Goal: Navigation & Orientation: Find specific page/section

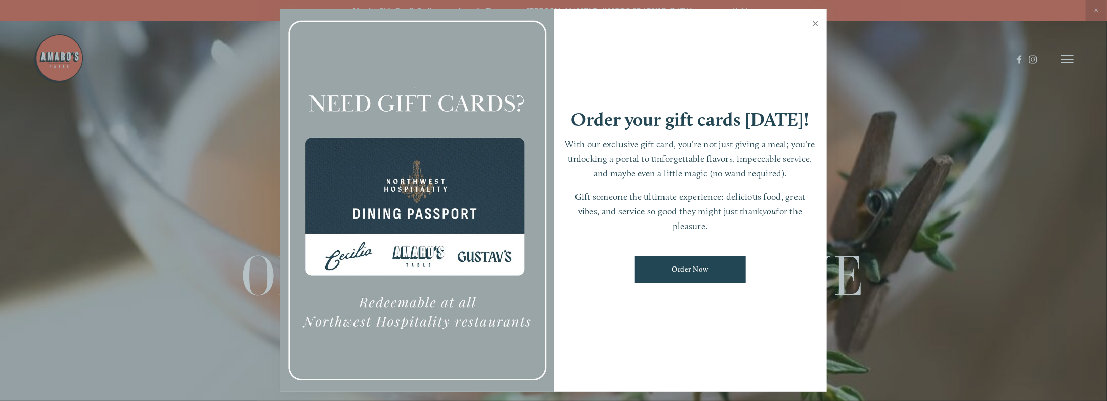
click at [813, 27] on link "Close" at bounding box center [815, 25] width 20 height 28
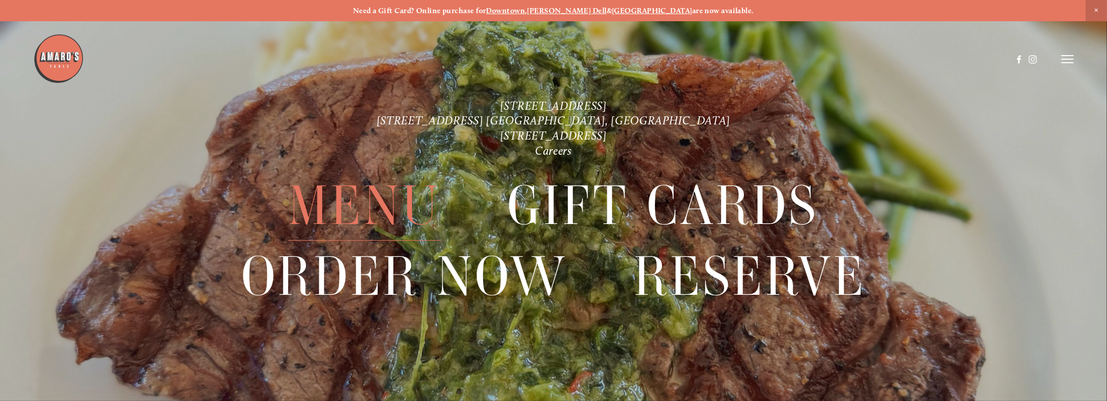
click at [391, 185] on span "Menu" at bounding box center [364, 205] width 153 height 70
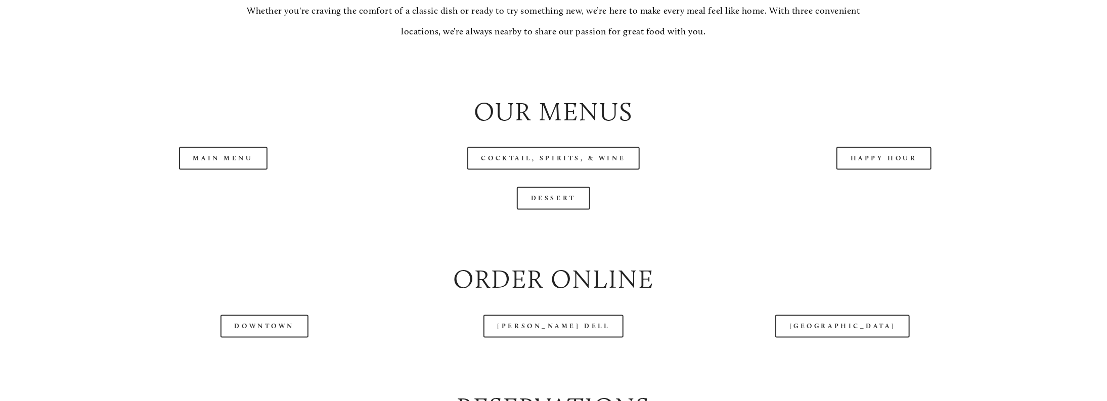
scroll to position [1220, 0]
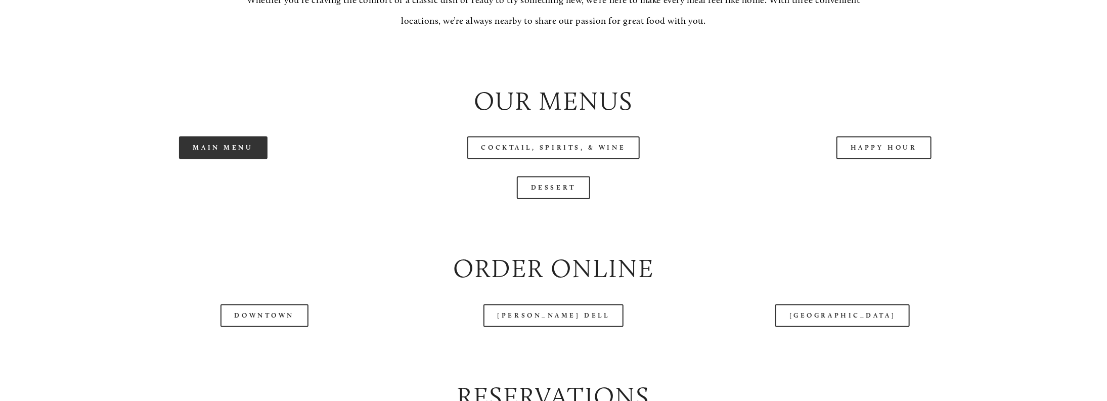
click at [195, 159] on link "Main Menu" at bounding box center [223, 148] width 88 height 23
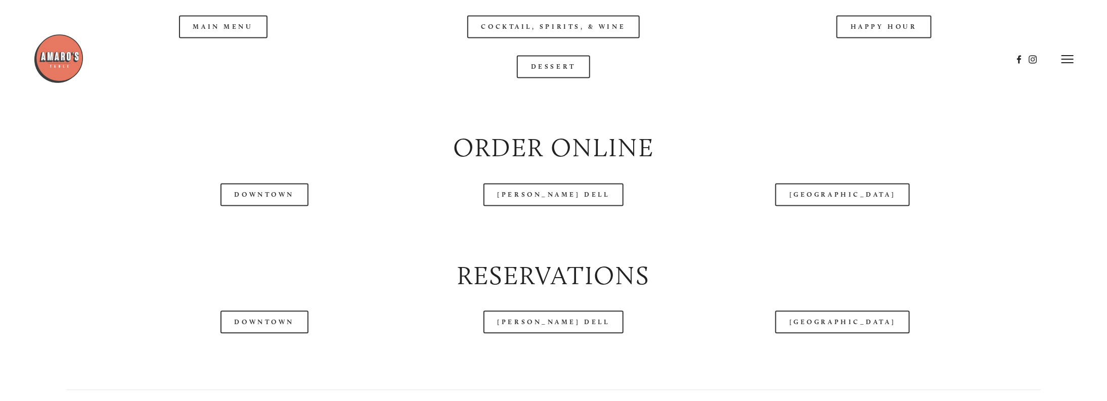
scroll to position [1336, 0]
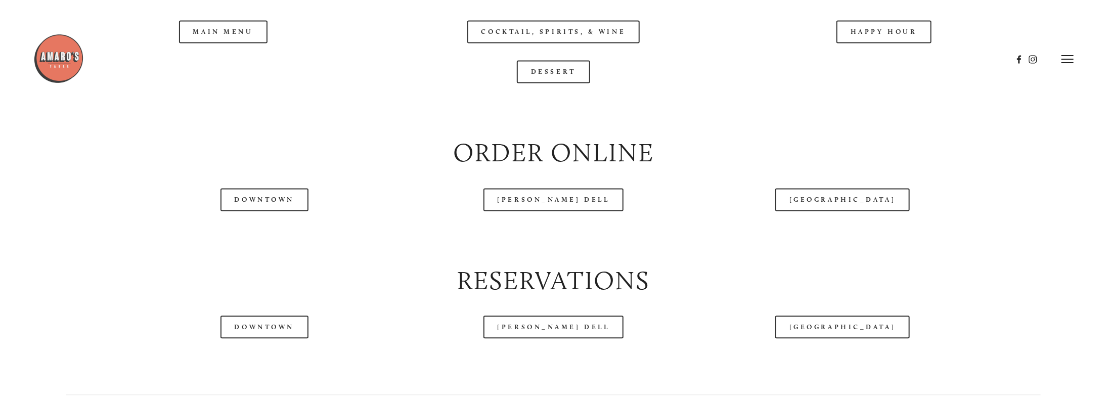
click at [876, 60] on div at bounding box center [522, 59] width 979 height 52
click at [876, 65] on div at bounding box center [522, 59] width 979 height 52
click at [874, 66] on div at bounding box center [522, 59] width 979 height 52
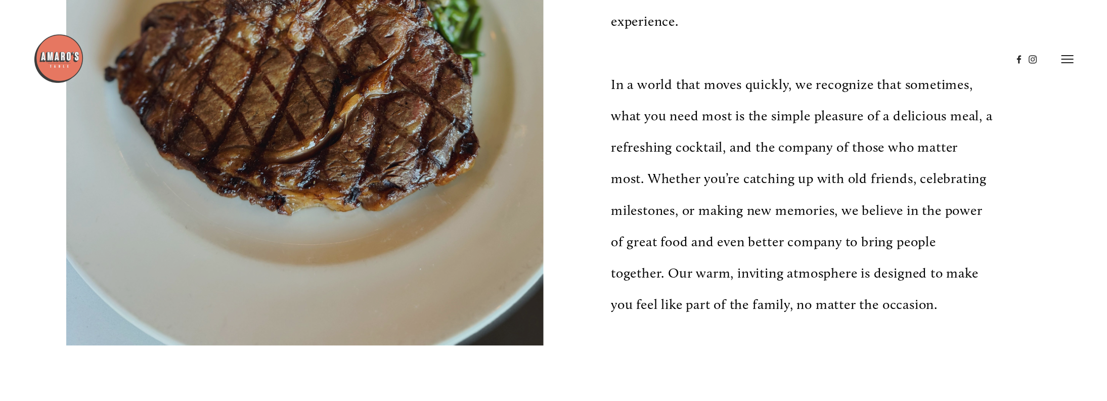
scroll to position [0, 0]
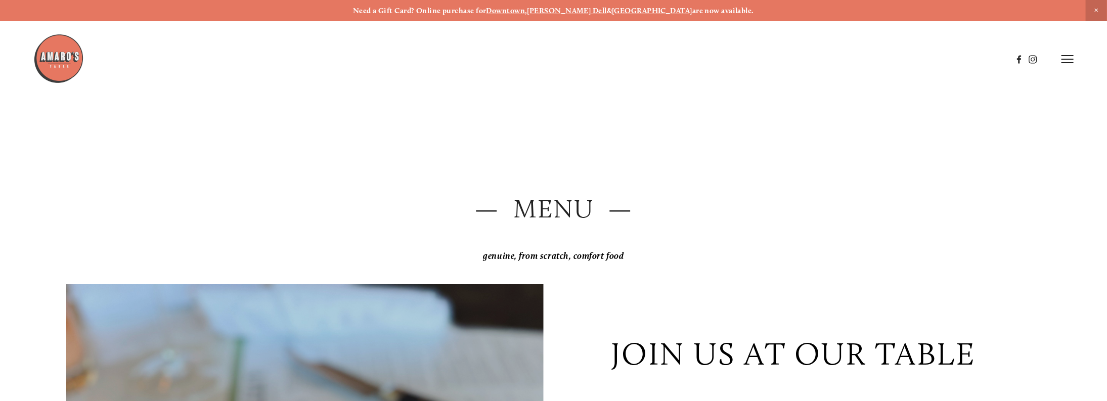
click at [1062, 63] on line at bounding box center [1067, 63] width 12 height 0
click at [838, 58] on span "Menu" at bounding box center [845, 59] width 21 height 10
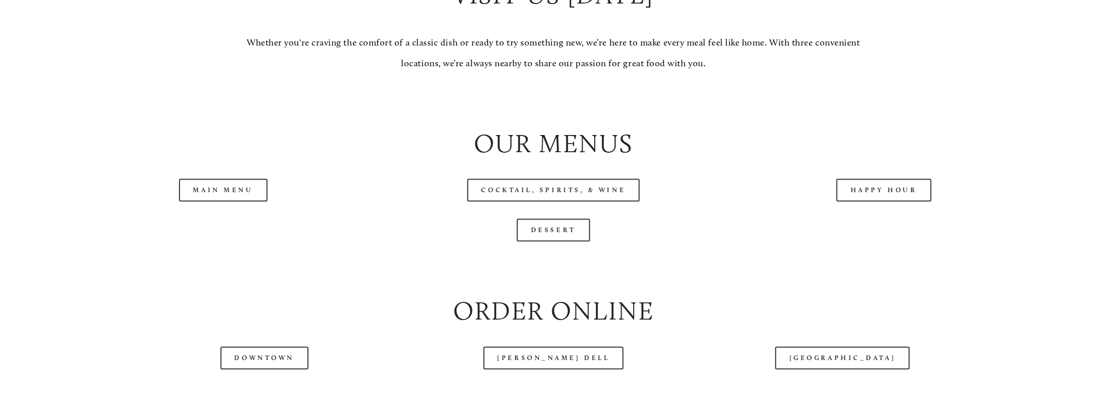
scroll to position [1183, 0]
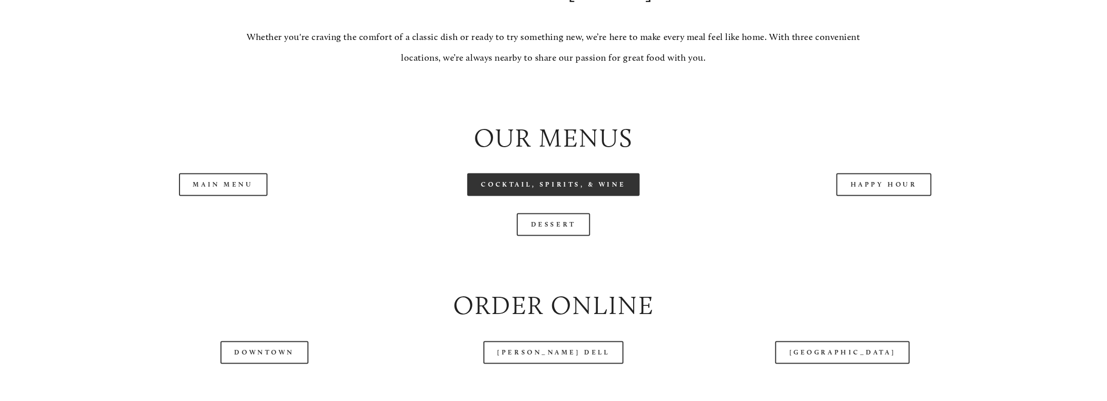
click at [624, 196] on link "Cocktail, Spirits, & Wine" at bounding box center [553, 184] width 173 height 23
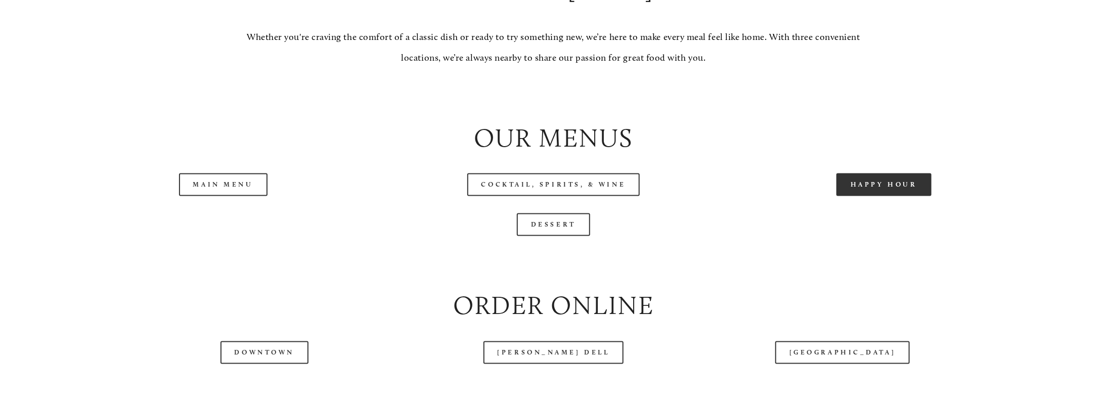
click at [872, 196] on link "Happy Hour" at bounding box center [883, 184] width 95 height 23
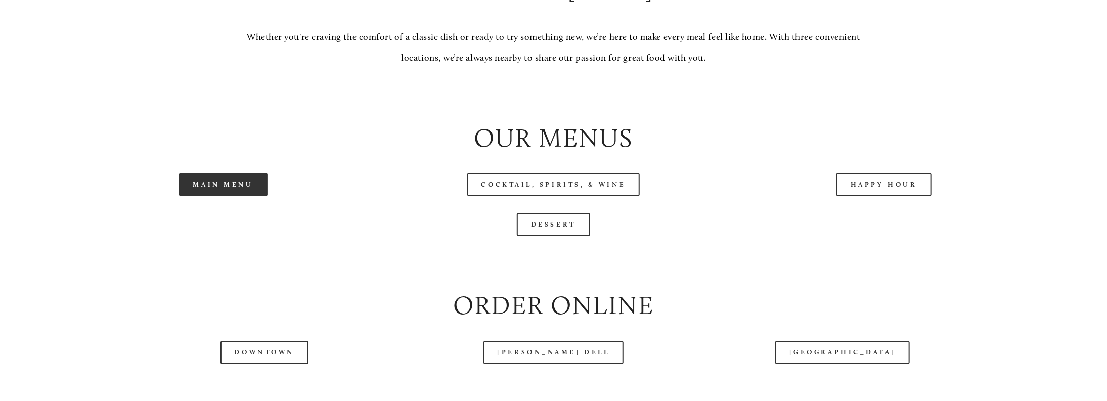
click at [258, 196] on link "Main Menu" at bounding box center [223, 184] width 88 height 23
